Goal: Navigation & Orientation: Find specific page/section

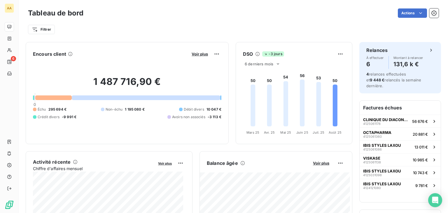
click at [331, 19] on div "Filtrer" at bounding box center [233, 27] width 410 height 16
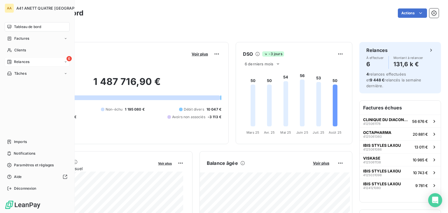
click at [17, 61] on span "Relances" at bounding box center [21, 61] width 15 height 5
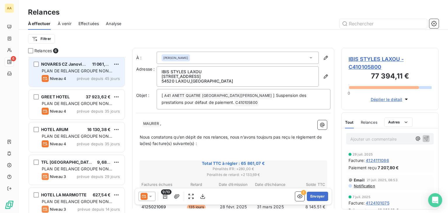
scroll to position [40, 0]
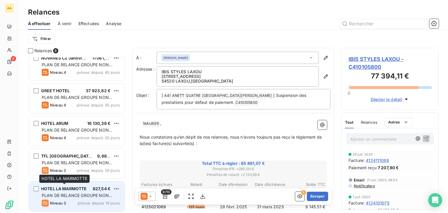
click at [73, 187] on span "HOTEL LA MARMOTTE" at bounding box center [64, 188] width 46 height 5
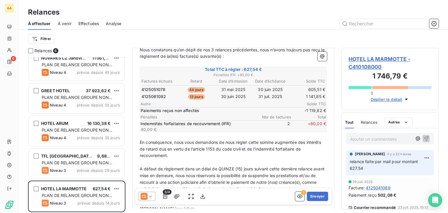
scroll to position [87, 0]
click at [326, 11] on div "Relances" at bounding box center [233, 12] width 429 height 10
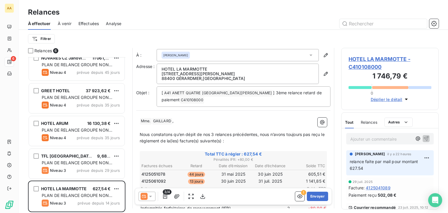
scroll to position [0, 0]
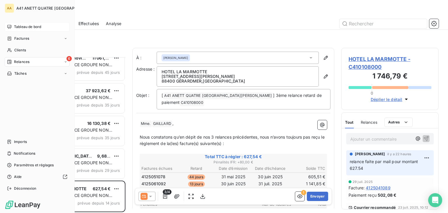
click at [16, 25] on span "Tableau de bord" at bounding box center [27, 26] width 27 height 5
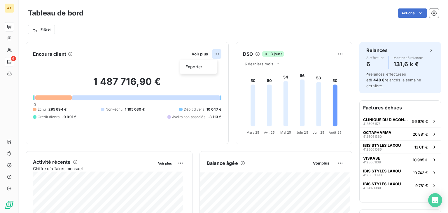
click at [213, 55] on html "AA 6 Tableau de bord Actions Filtrer Encours client Voir plus Exporter 1 487 71…" at bounding box center [224, 106] width 448 height 213
click at [197, 54] on html "AA 6 Tableau de bord Actions Filtrer Encours client Voir plus Exporter 1 487 71…" at bounding box center [224, 106] width 448 height 213
click at [197, 54] on span "Voir plus" at bounding box center [200, 54] width 16 height 5
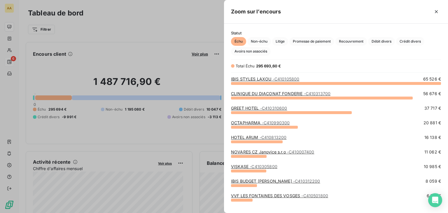
scroll to position [125, 219]
click at [410, 41] on span "Crédit divers" at bounding box center [410, 41] width 28 height 9
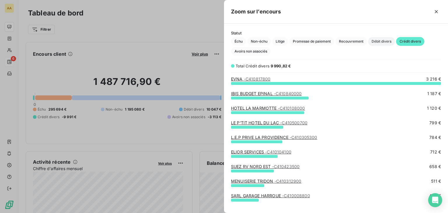
click at [386, 41] on span "Débit divers" at bounding box center [381, 41] width 27 height 9
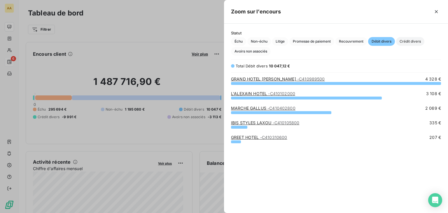
click at [408, 43] on span "Crédit divers" at bounding box center [410, 41] width 28 height 9
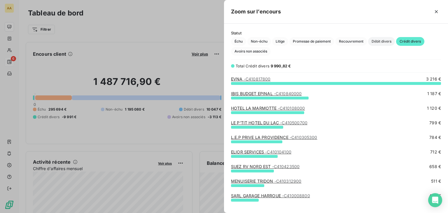
click at [385, 38] on span "Débit divers" at bounding box center [381, 41] width 27 height 9
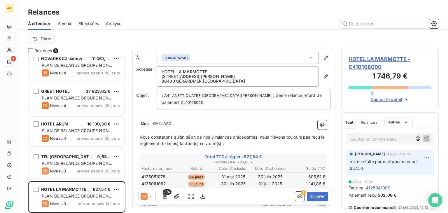
scroll to position [40, 0]
click at [213, 14] on div "Relances" at bounding box center [233, 12] width 429 height 10
